Goal: Entertainment & Leisure: Consume media (video, audio)

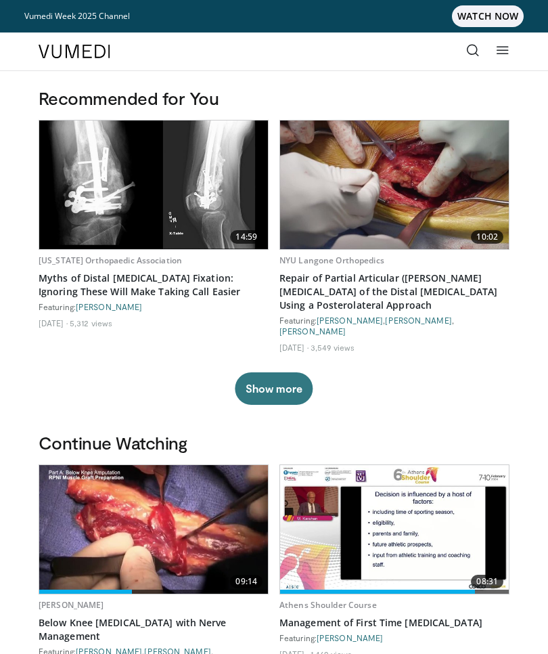
click at [473, 47] on icon at bounding box center [473, 50] width 14 height 14
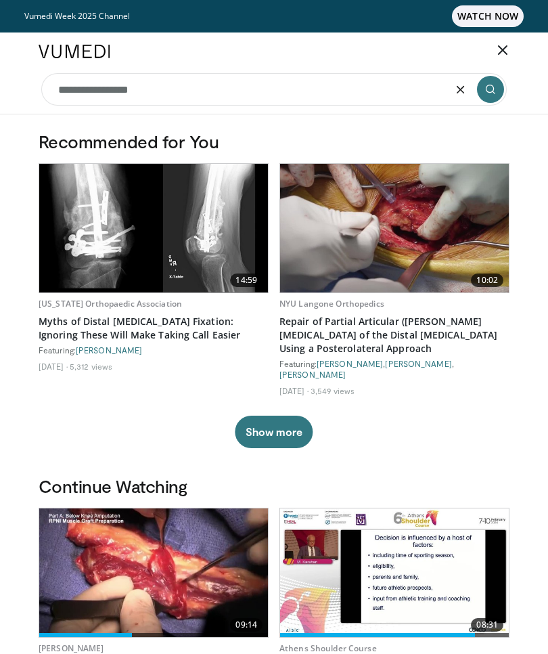
type input "**********"
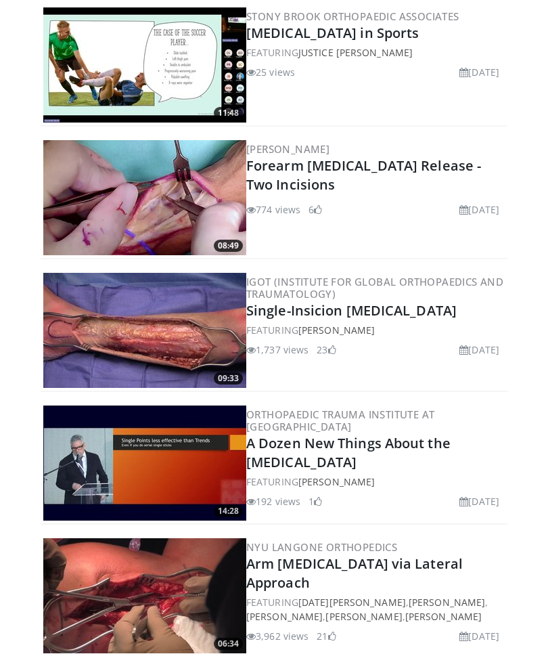
scroll to position [1172, 0]
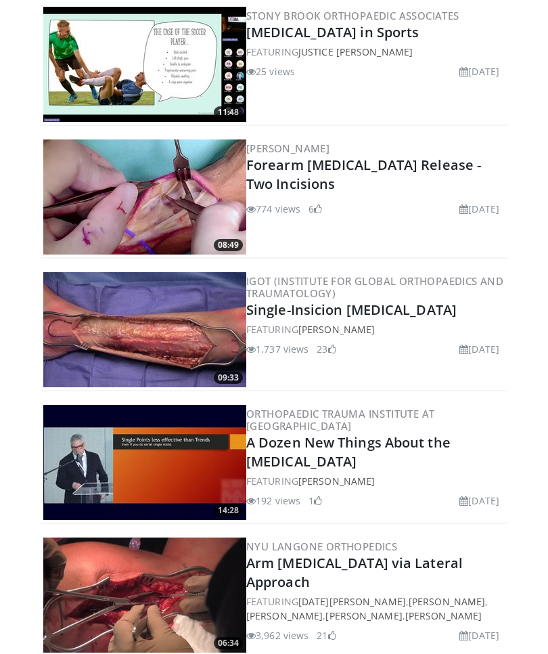
click at [178, 325] on img at bounding box center [144, 329] width 203 height 115
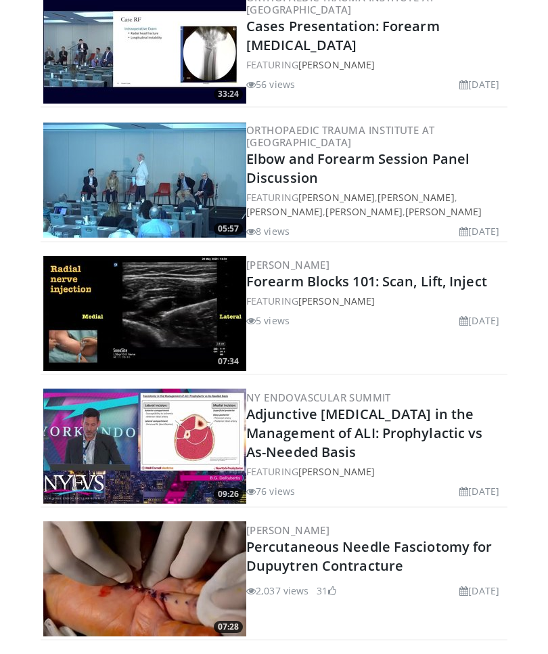
scroll to position [526, 0]
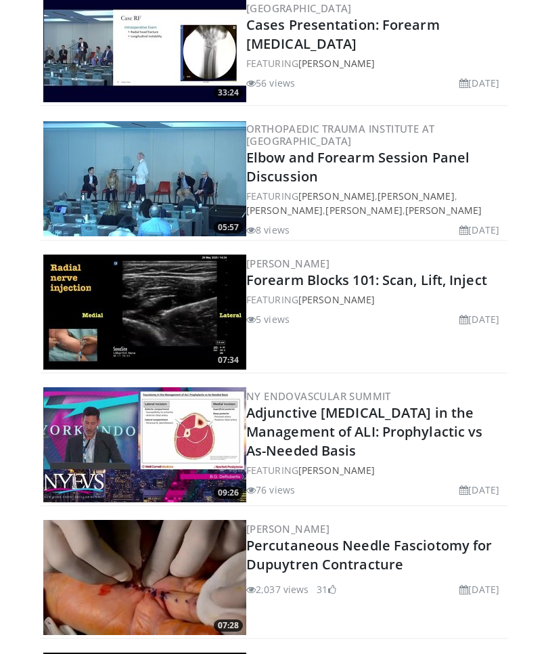
click at [189, 444] on img at bounding box center [144, 444] width 203 height 115
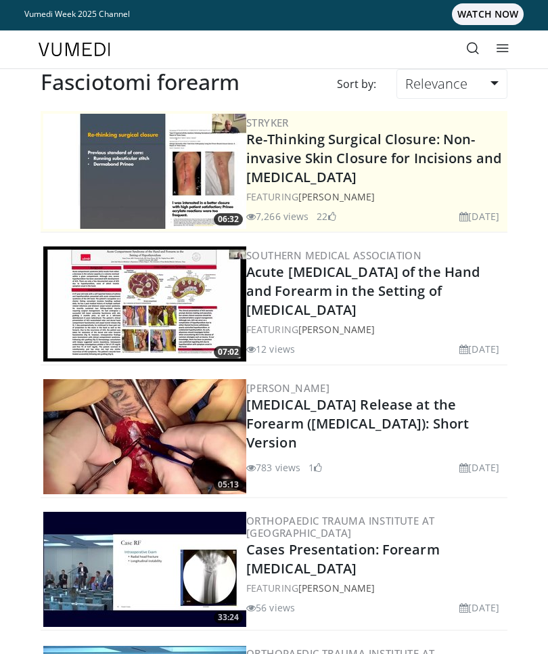
scroll to position [0, 0]
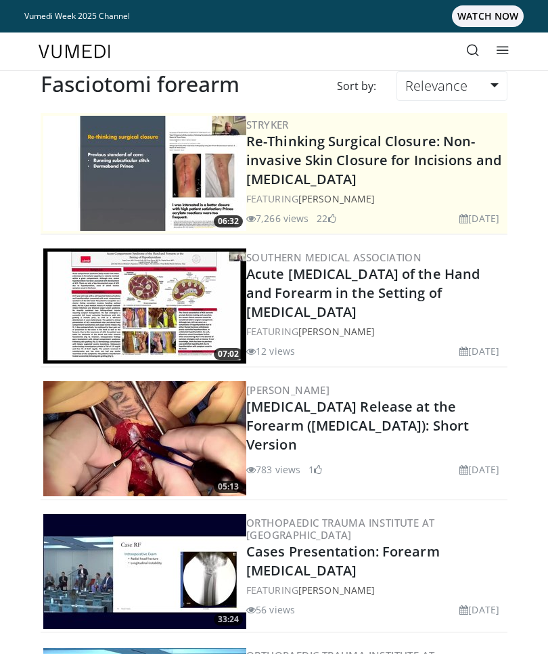
click at [504, 48] on icon at bounding box center [503, 50] width 14 height 14
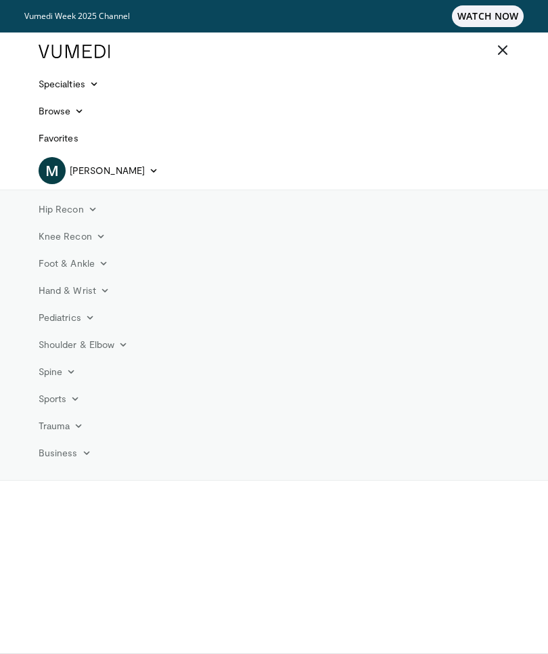
click at [123, 168] on span "[PERSON_NAME]" at bounding box center [107, 171] width 75 height 14
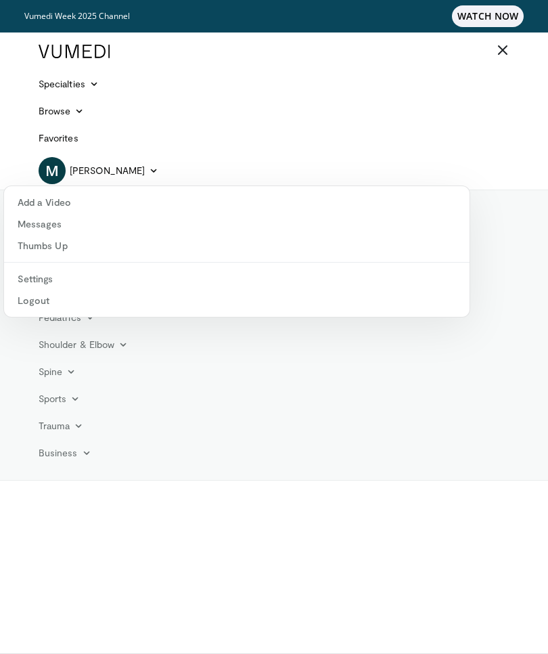
click at [45, 298] on link "Logout" at bounding box center [237, 301] width 466 height 22
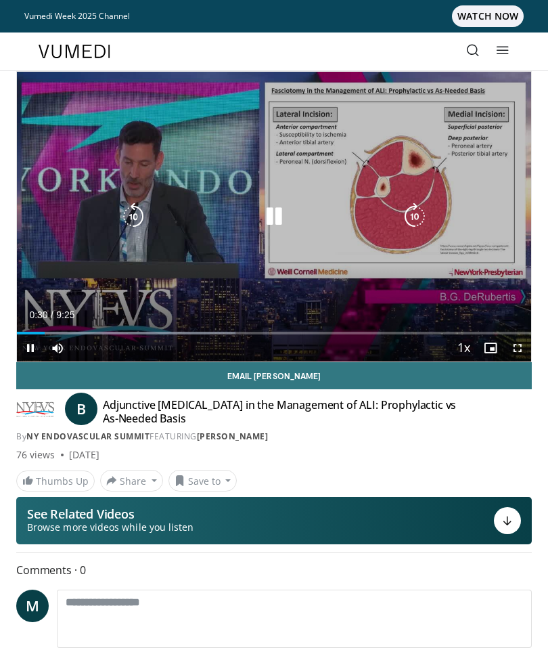
click at [52, 252] on div "10 seconds Tap to unmute" at bounding box center [274, 217] width 514 height 290
